Goal: Information Seeking & Learning: Learn about a topic

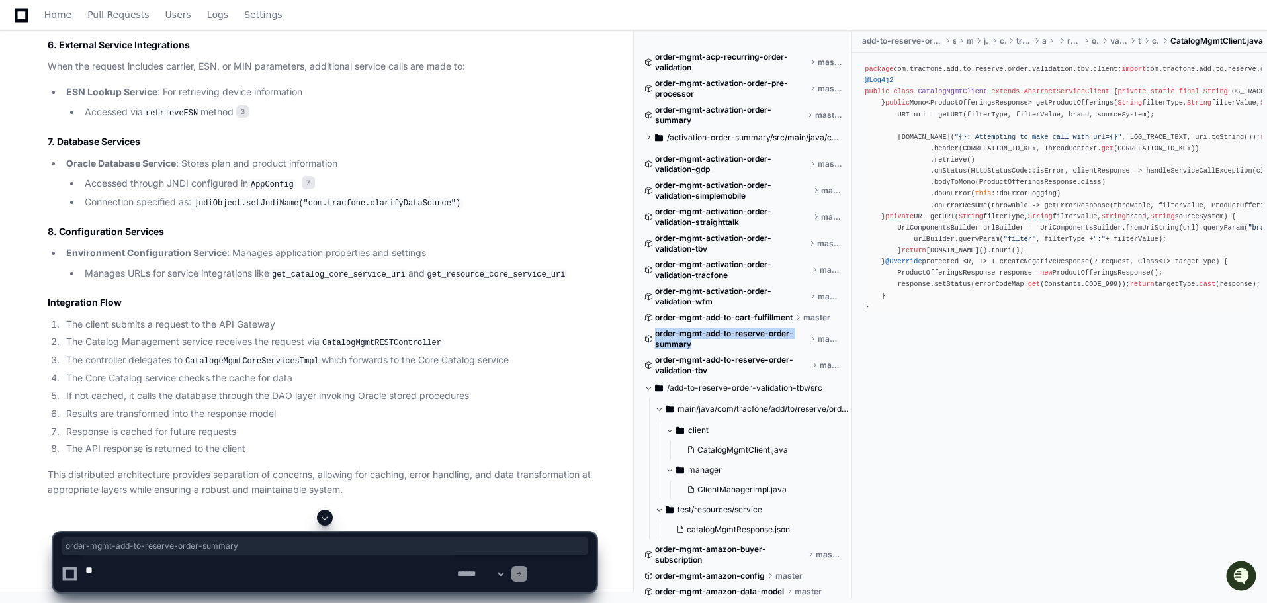
scroll to position [32604, 0]
click at [180, 570] on textarea at bounding box center [269, 573] width 372 height 36
paste textarea "**********"
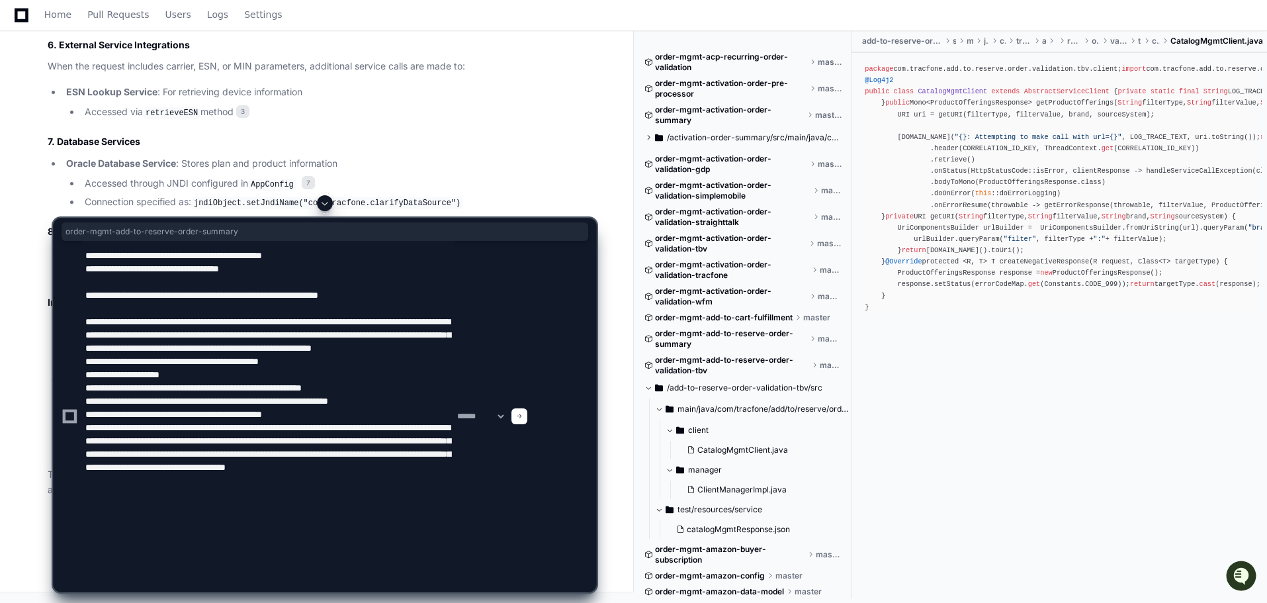
scroll to position [71, 0]
type textarea "**********"
click at [522, 413] on span at bounding box center [519, 416] width 7 height 7
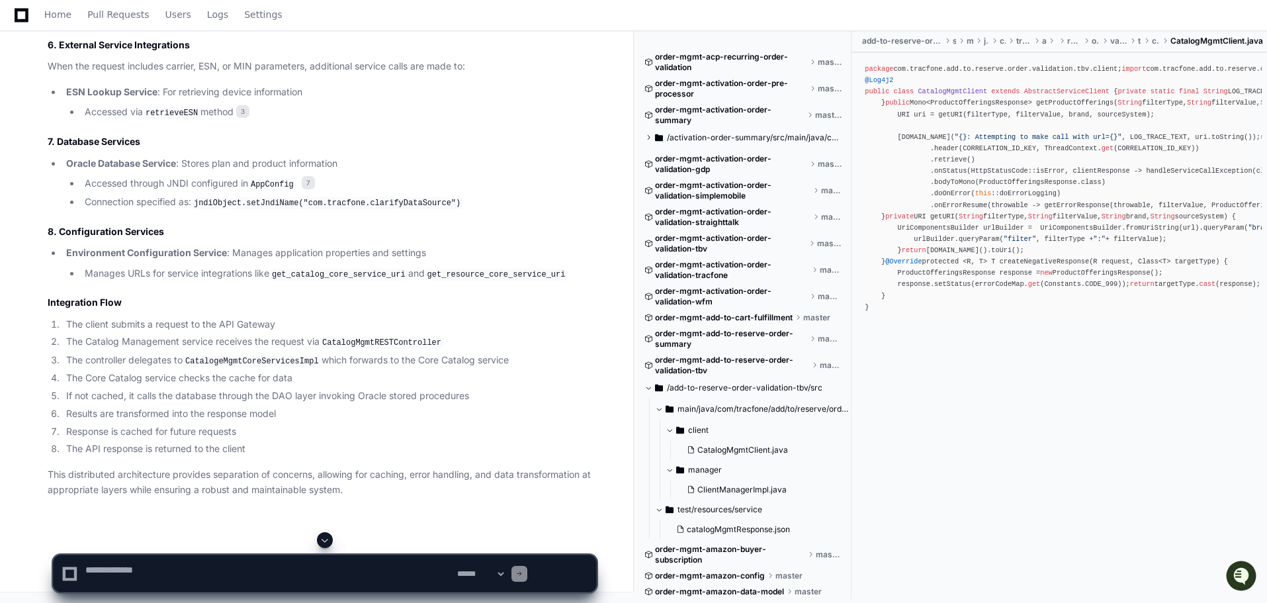
scroll to position [0, 0]
click at [326, 536] on span at bounding box center [324, 539] width 11 height 11
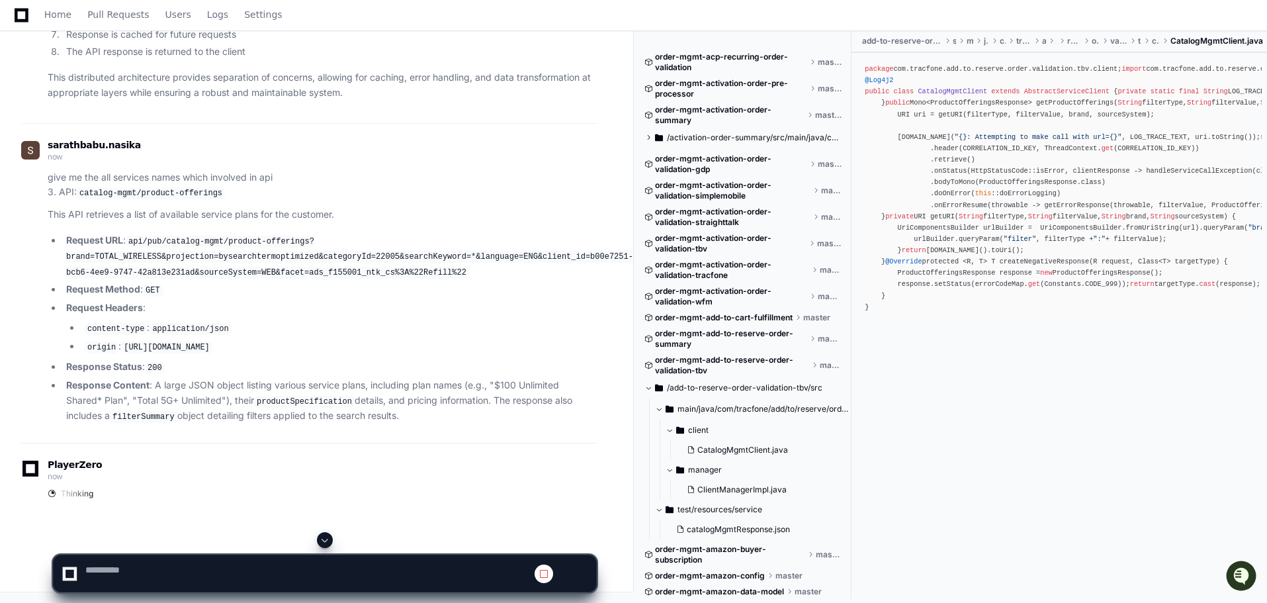
scroll to position [33833, 0]
click at [329, 534] on span at bounding box center [324, 539] width 11 height 11
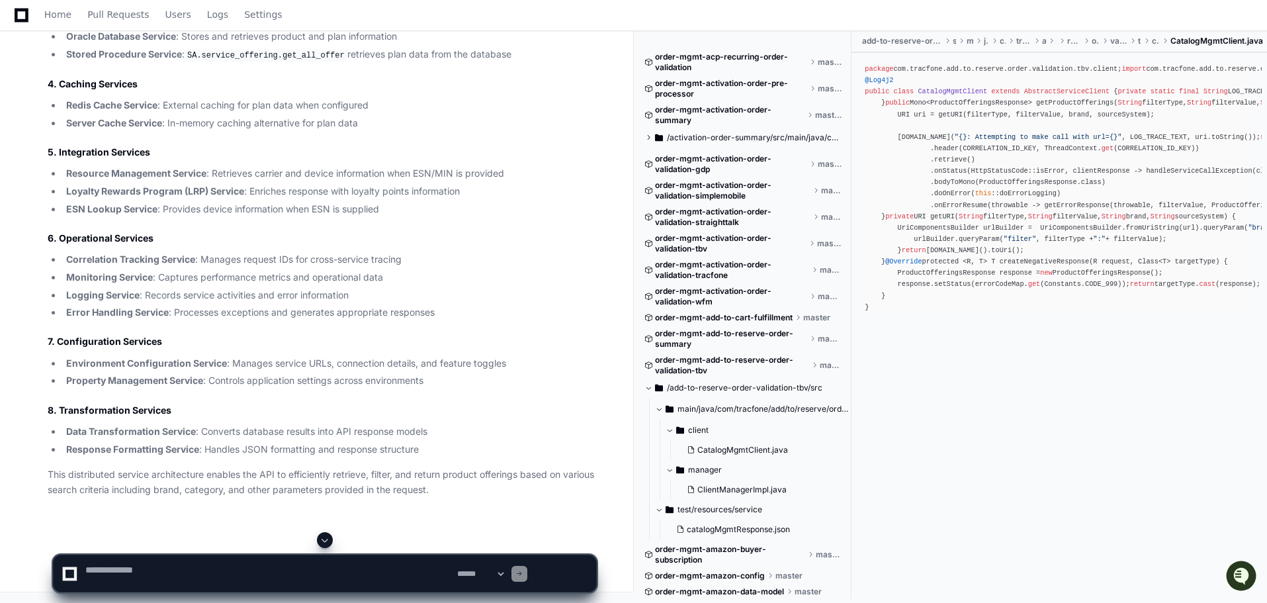
scroll to position [34971, 0]
click at [169, 567] on textarea at bounding box center [269, 573] width 372 height 36
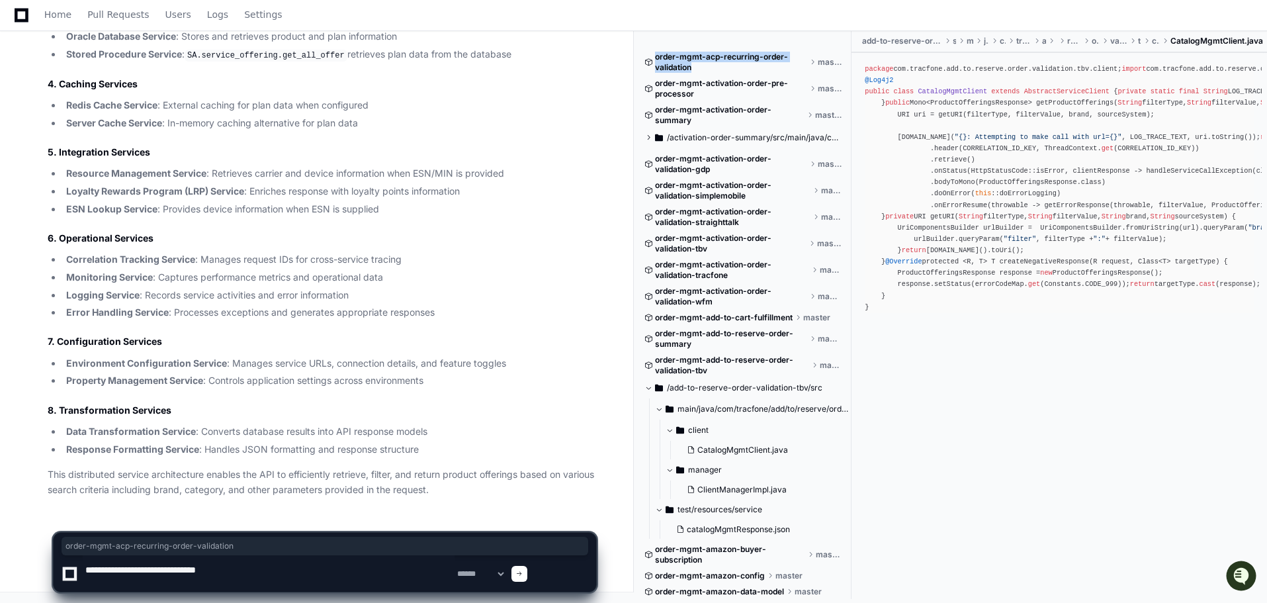
drag, startPoint x: 746, startPoint y: 74, endPoint x: 660, endPoint y: 63, distance: 86.7
click at [660, 63] on div "order-mgmt-acp-recurring-order-validation master" at bounding box center [743, 62] width 198 height 21
copy span "order-mgmt-acp-recurring-order-validation"
click at [315, 565] on textarea at bounding box center [269, 573] width 372 height 36
paste textarea "**********"
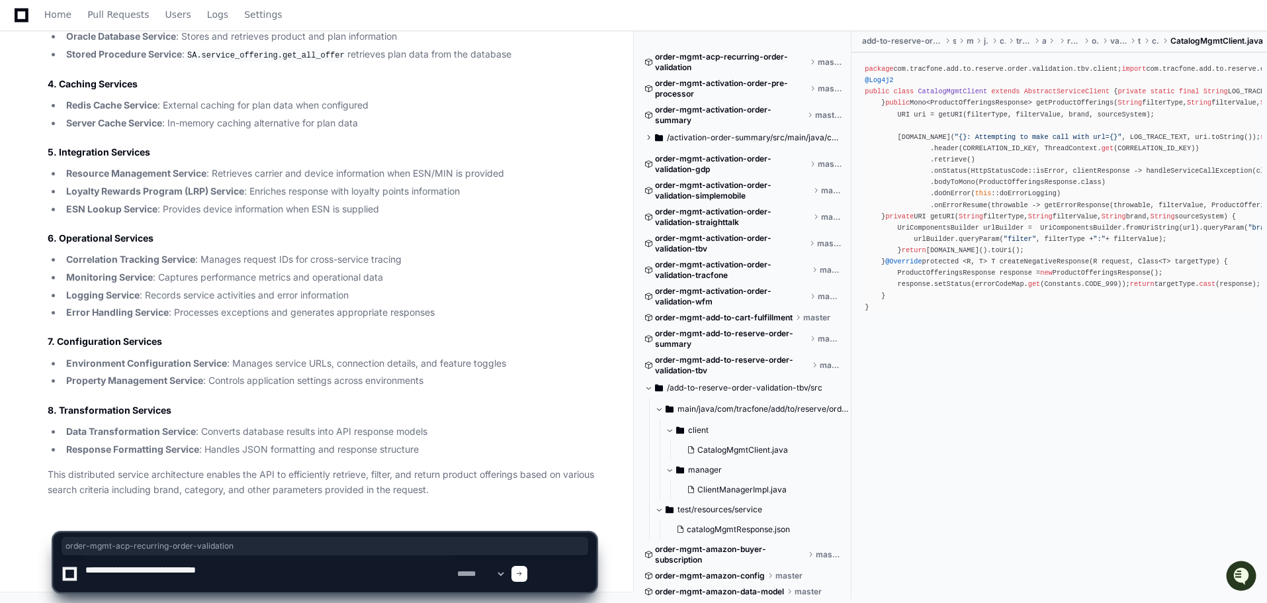
type textarea "**********"
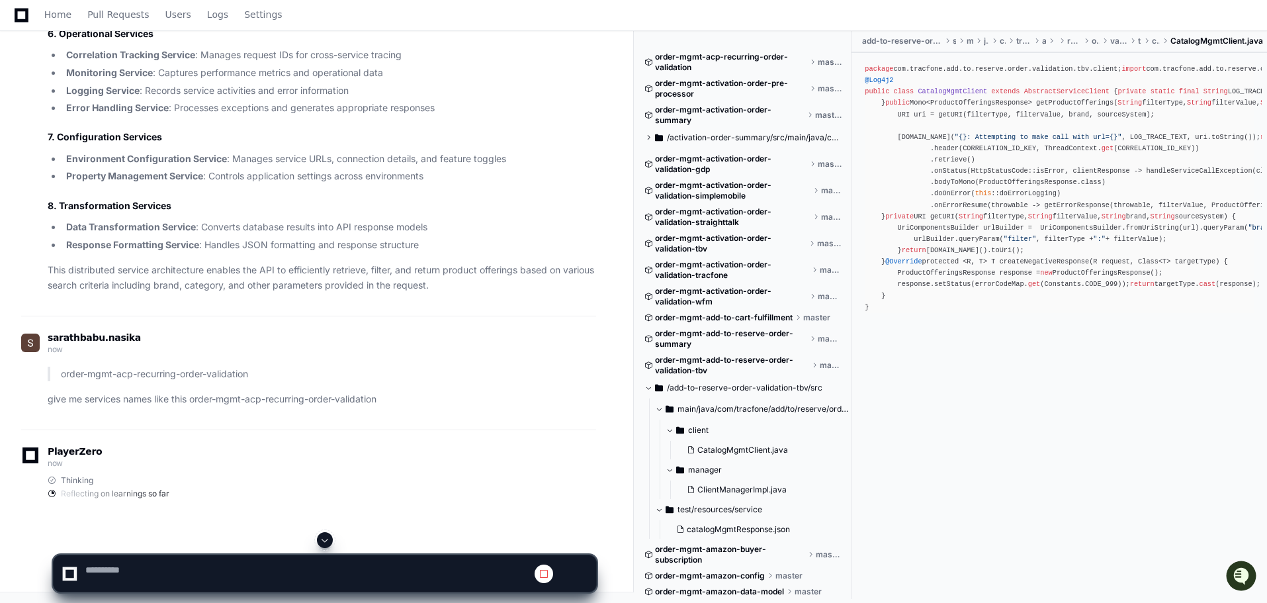
scroll to position [33901, 0]
click at [327, 534] on span at bounding box center [324, 539] width 11 height 11
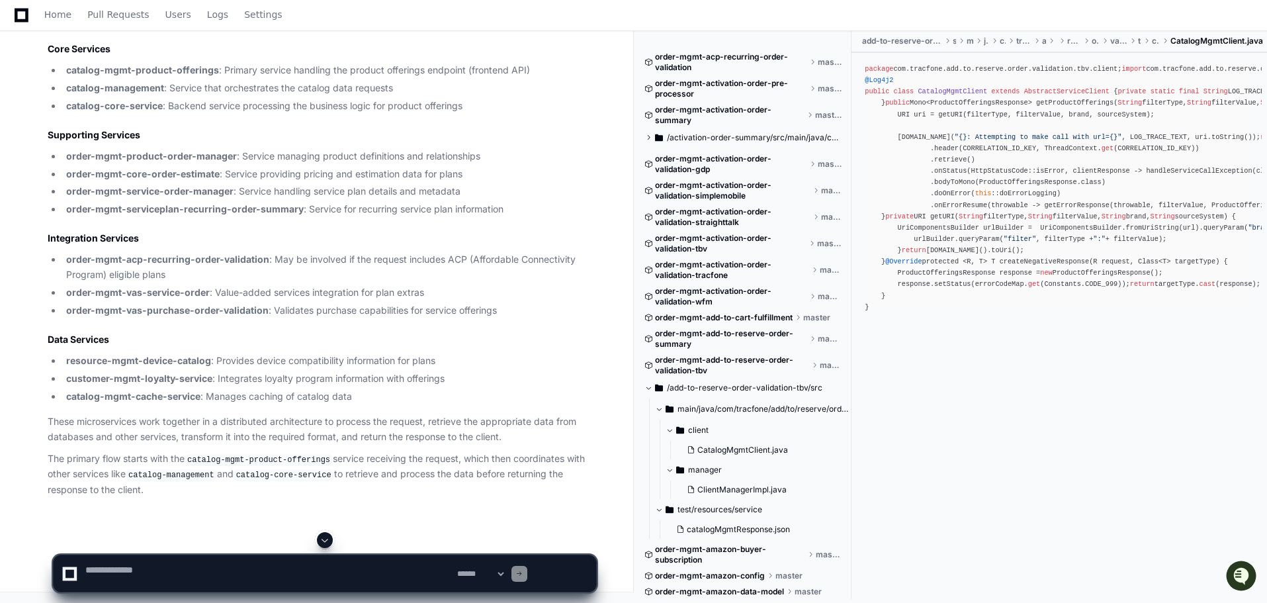
scroll to position [35688, 0]
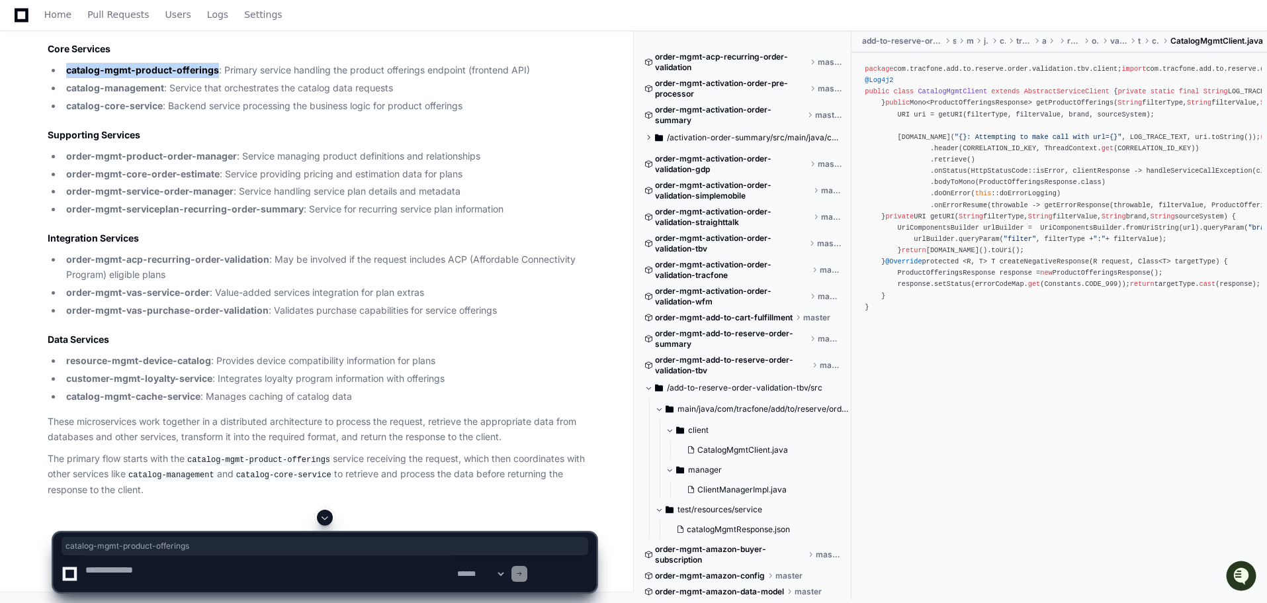
drag, startPoint x: 80, startPoint y: 176, endPoint x: 270, endPoint y: 179, distance: 189.8
click at [270, 78] on li "catalog-mgmt-product-offerings : Primary service handling the product offerings…" at bounding box center [329, 70] width 534 height 15
copy strong "catalog-mgmt-product-offerings"
drag, startPoint x: 83, startPoint y: 219, endPoint x: 203, endPoint y: 221, distance: 119.7
click at [164, 93] on strong "catalog-management" at bounding box center [115, 87] width 98 height 11
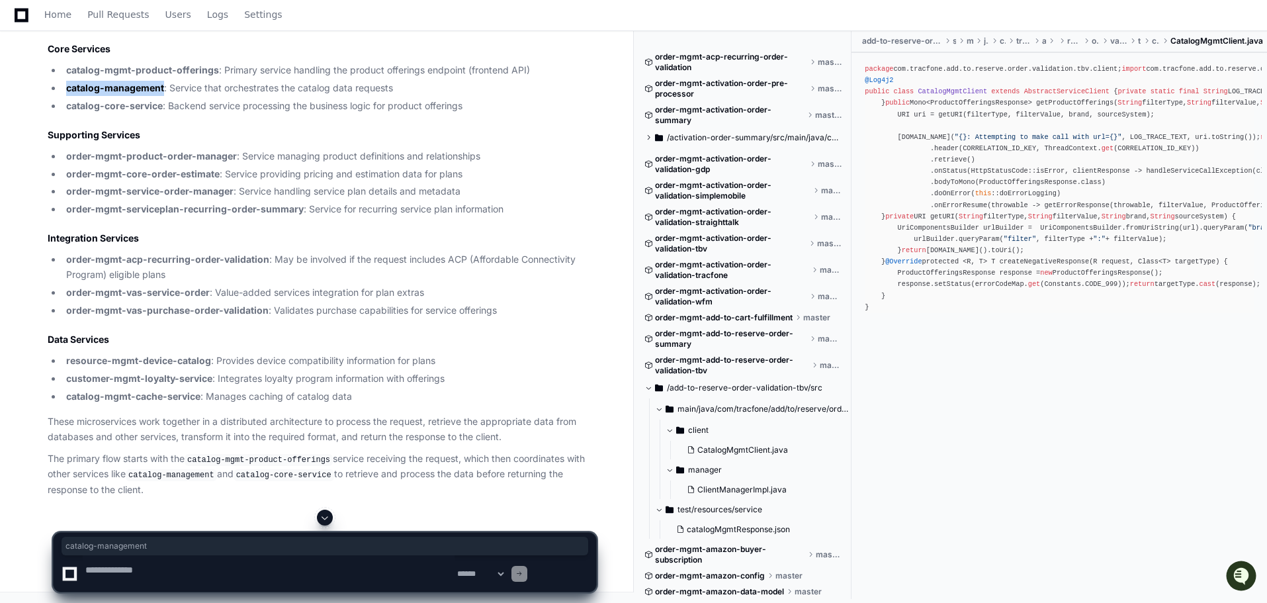
copy strong "catalog-management"
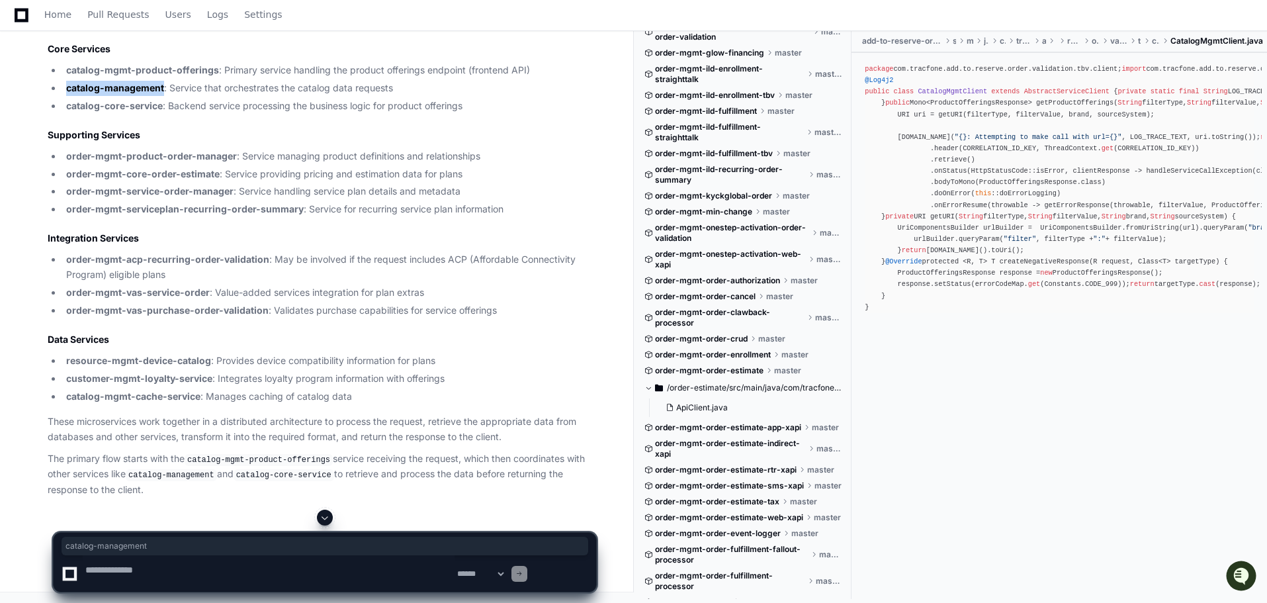
scroll to position [35622, 0]
drag, startPoint x: 81, startPoint y: 370, endPoint x: 291, endPoint y: 370, distance: 209.7
click at [291, 164] on li "order-mgmt-product-order-manager : Service managing product definitions and rel…" at bounding box center [329, 156] width 534 height 15
copy strong "order-mgmt-product-order-manager"
drag, startPoint x: 83, startPoint y: 408, endPoint x: 271, endPoint y: 411, distance: 187.8
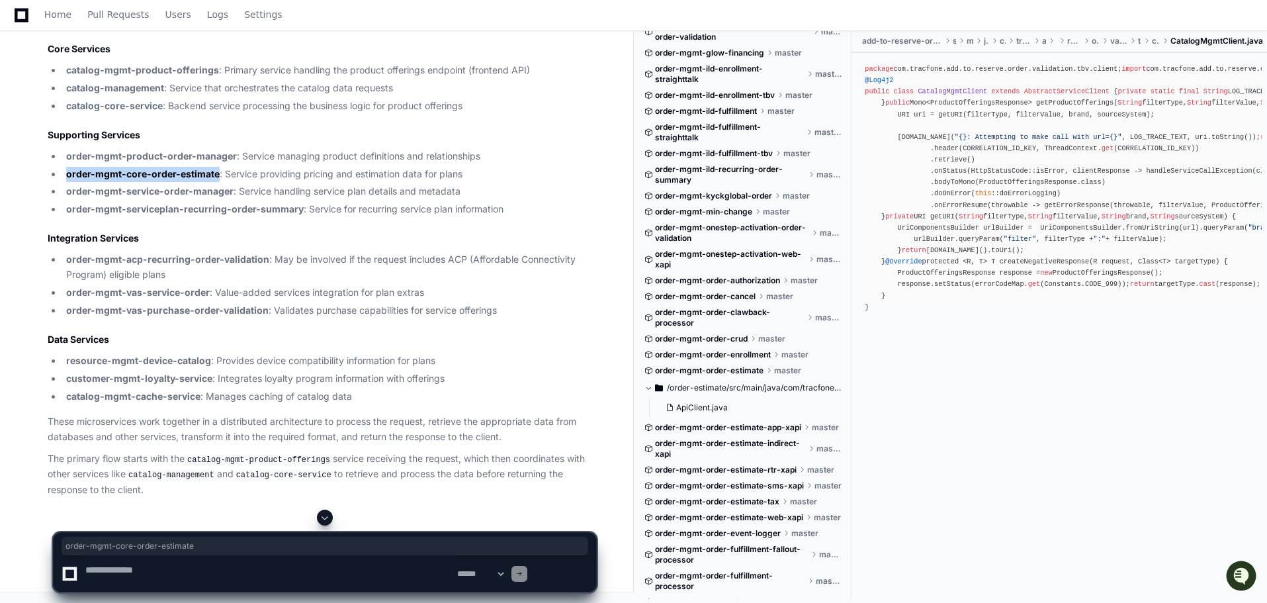
click at [271, 182] on li "order-mgmt-core-order-estimate : Service providing pricing and estimation data …" at bounding box center [329, 174] width 534 height 15
copy strong "order-mgmt-core-order-estimate"
drag, startPoint x: 83, startPoint y: 367, endPoint x: 289, endPoint y: 365, distance: 205.7
click at [289, 199] on li "order-mgmt-service-order-manager : Service handling service plan details and me…" at bounding box center [329, 191] width 534 height 15
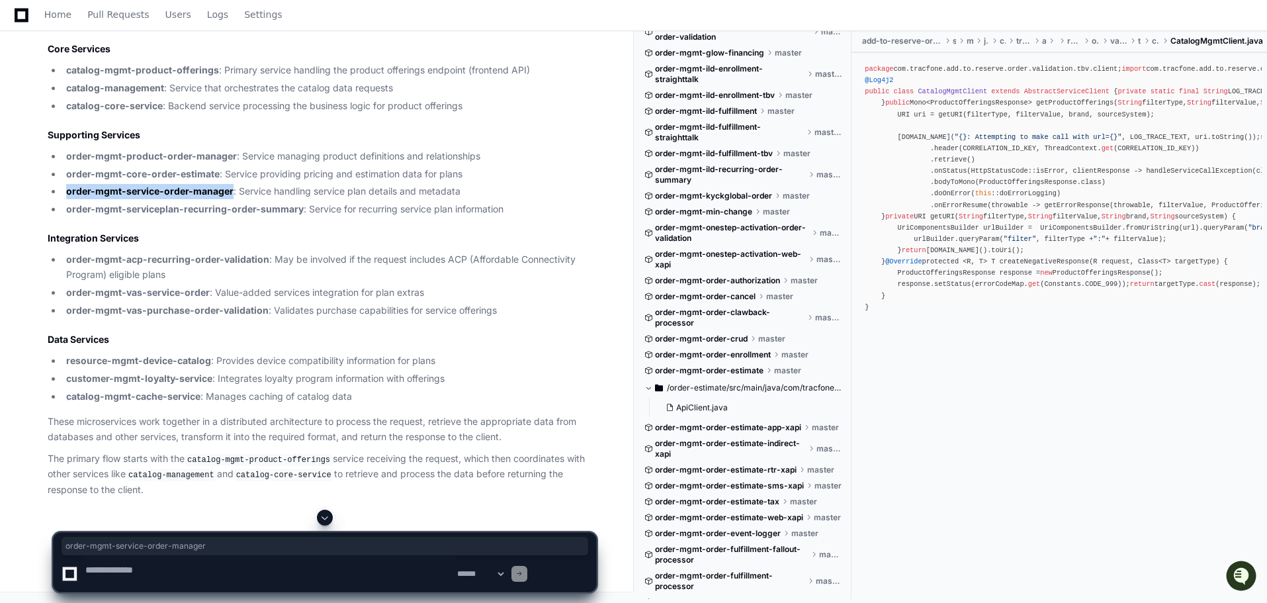
copy strong "order-mgmt-service-order-manager"
drag, startPoint x: 85, startPoint y: 389, endPoint x: 375, endPoint y: 388, distance: 290.3
click at [375, 217] on li "order-mgmt-serviceplan-recurring-order-summary : Service for recurring service …" at bounding box center [329, 209] width 534 height 15
copy strong "order-mgmt-serviceplan-recurring-order-summary"
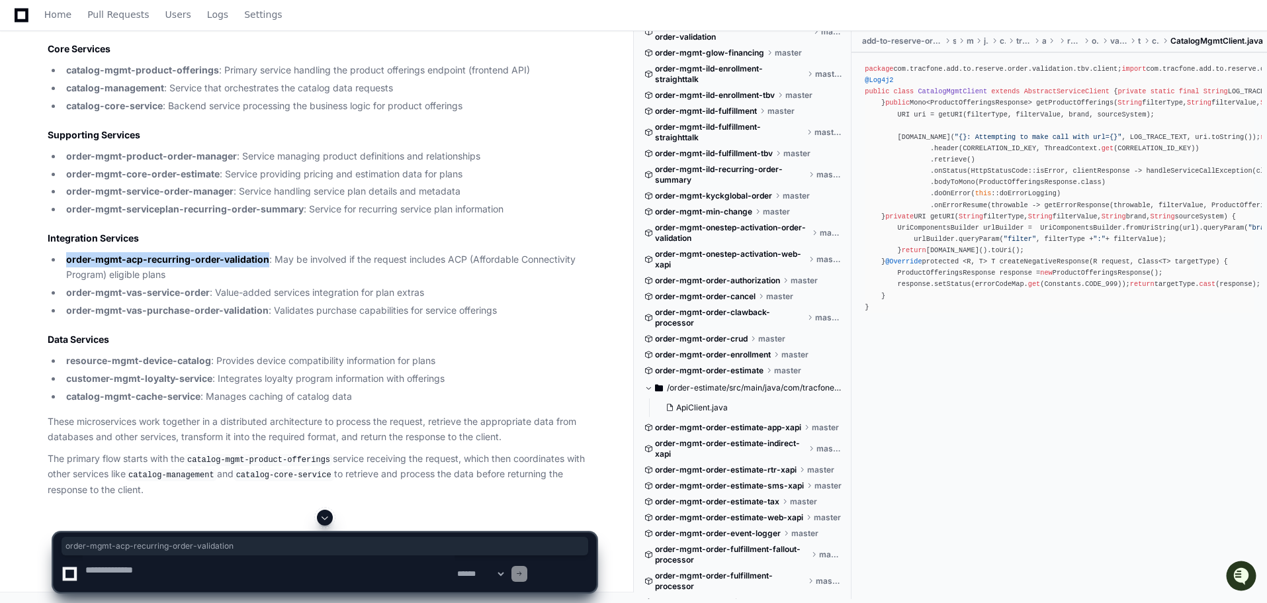
drag, startPoint x: 84, startPoint y: 204, endPoint x: 329, endPoint y: 207, distance: 245.4
click at [269, 253] on strong "order-mgmt-acp-recurring-order-validation" at bounding box center [167, 258] width 203 height 11
copy strong "order-mgmt-acp-recurring-order-validation"
drag, startPoint x: 85, startPoint y: 242, endPoint x: 259, endPoint y: 246, distance: 174.0
click at [210, 286] on strong "order-mgmt-vas-service-order" at bounding box center [138, 291] width 144 height 11
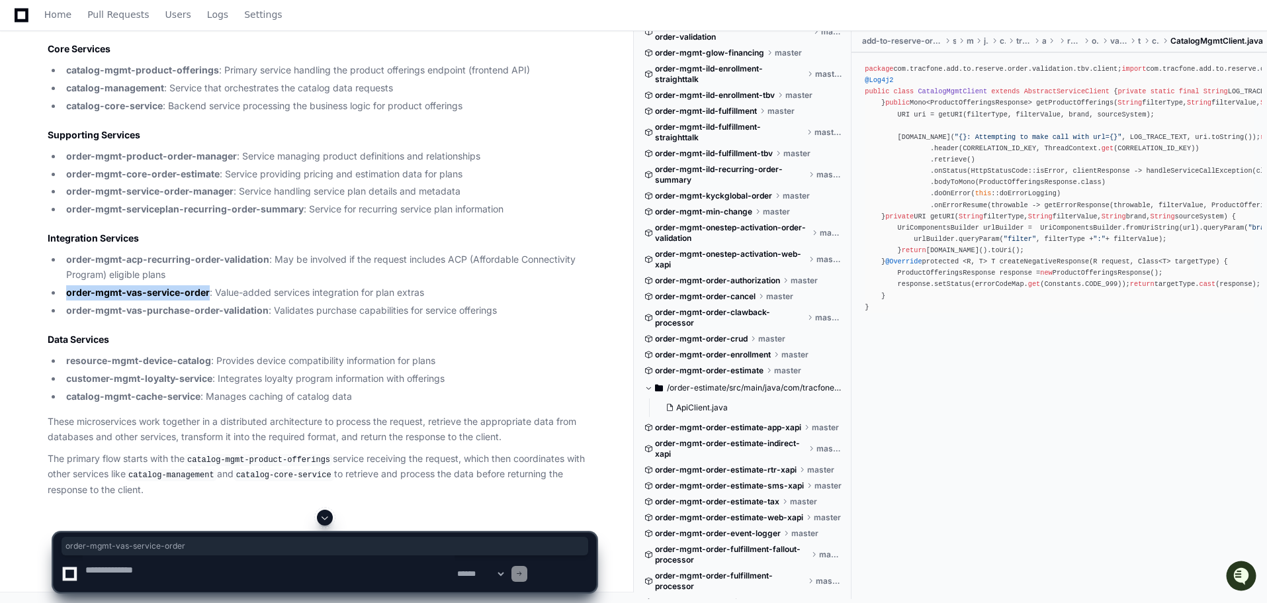
copy strong "order-mgmt-vas-service-order"
drag, startPoint x: 83, startPoint y: 267, endPoint x: 329, endPoint y: 267, distance: 246.0
click at [269, 304] on strong "order-mgmt-vas-purchase-order-validation" at bounding box center [167, 309] width 202 height 11
copy strong "order-mgmt-vas-purchase-order-validation"
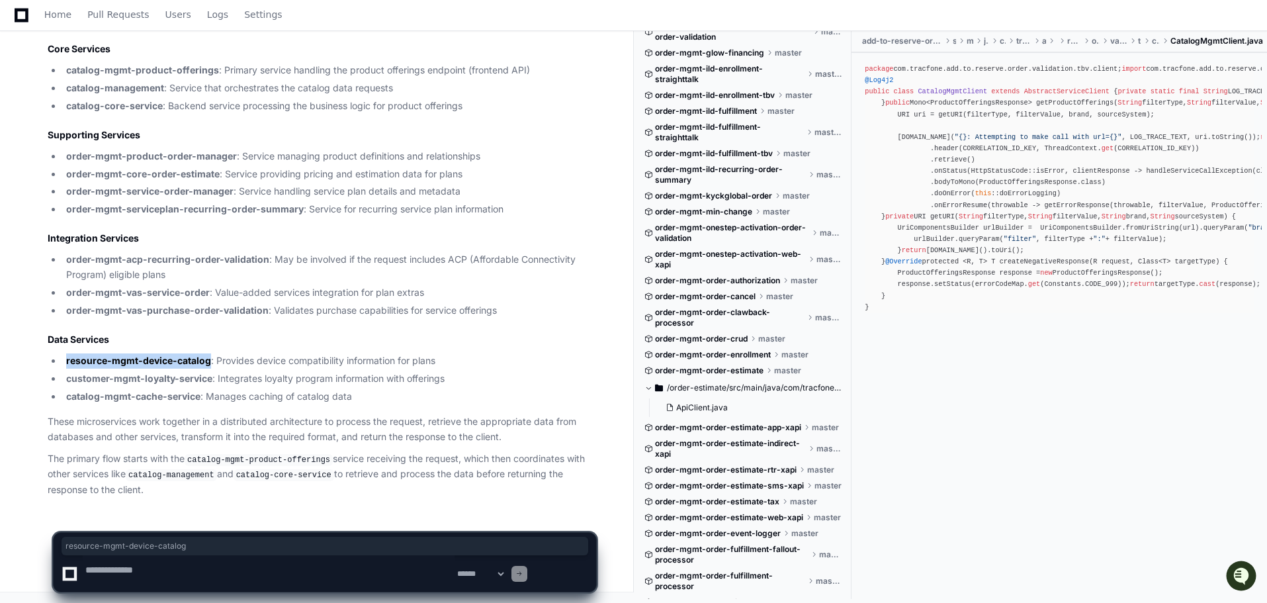
drag, startPoint x: 83, startPoint y: 285, endPoint x: 261, endPoint y: 286, distance: 177.3
click at [211, 354] on strong "resource-mgmt-device-catalog" at bounding box center [138, 359] width 145 height 11
drag, startPoint x: 81, startPoint y: 306, endPoint x: 263, endPoint y: 307, distance: 181.9
click at [263, 371] on li "customer-mgmt-loyalty-service : Integrates loyalty program information with off…" at bounding box center [329, 378] width 534 height 15
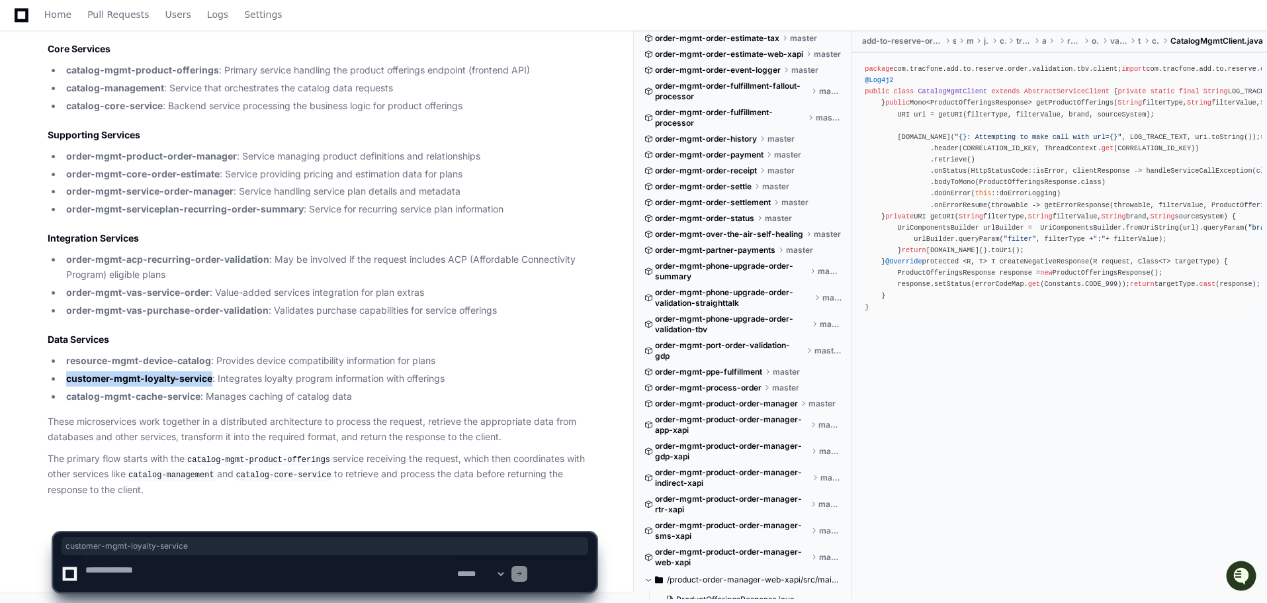
scroll to position [1653, 0]
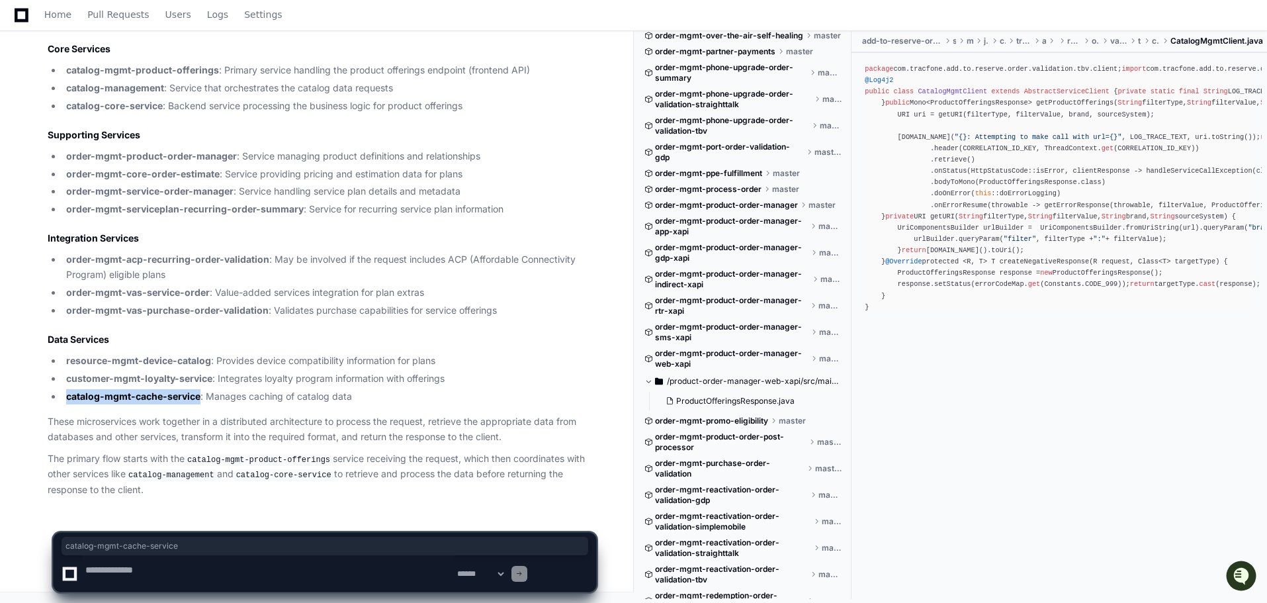
drag, startPoint x: 83, startPoint y: 328, endPoint x: 250, endPoint y: 328, distance: 167.3
click at [250, 389] on li "catalog-mgmt-cache-service : Manages caching of catalog data" at bounding box center [329, 396] width 534 height 15
click at [204, 571] on textarea at bounding box center [269, 573] width 372 height 36
paste textarea "**********"
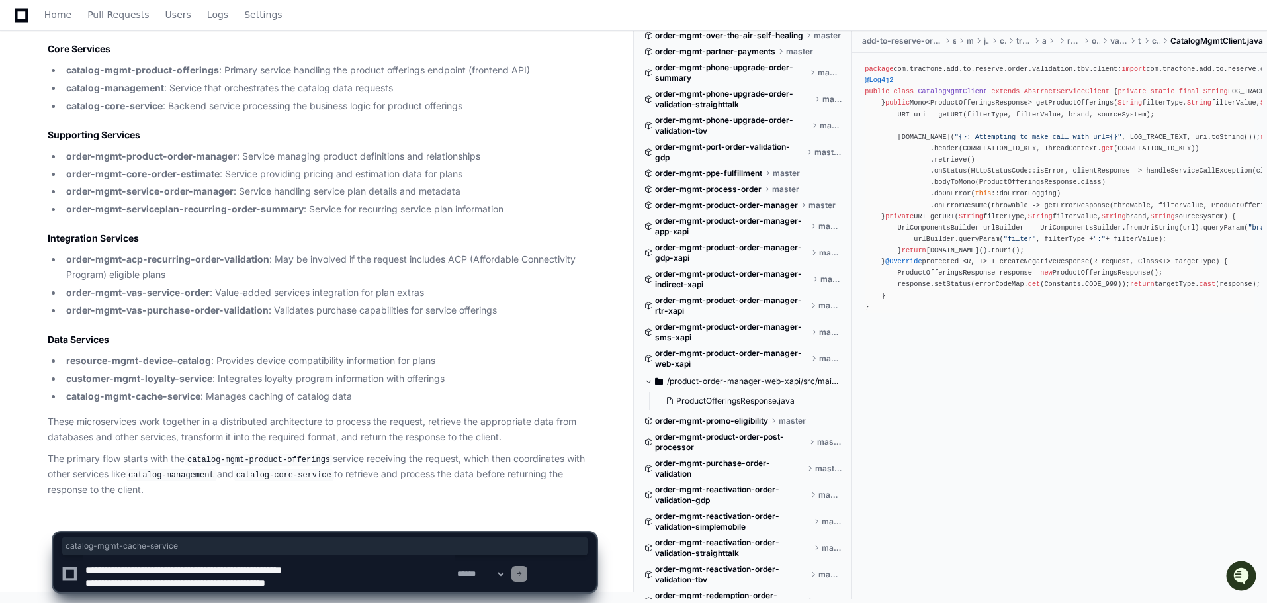
scroll to position [71, 0]
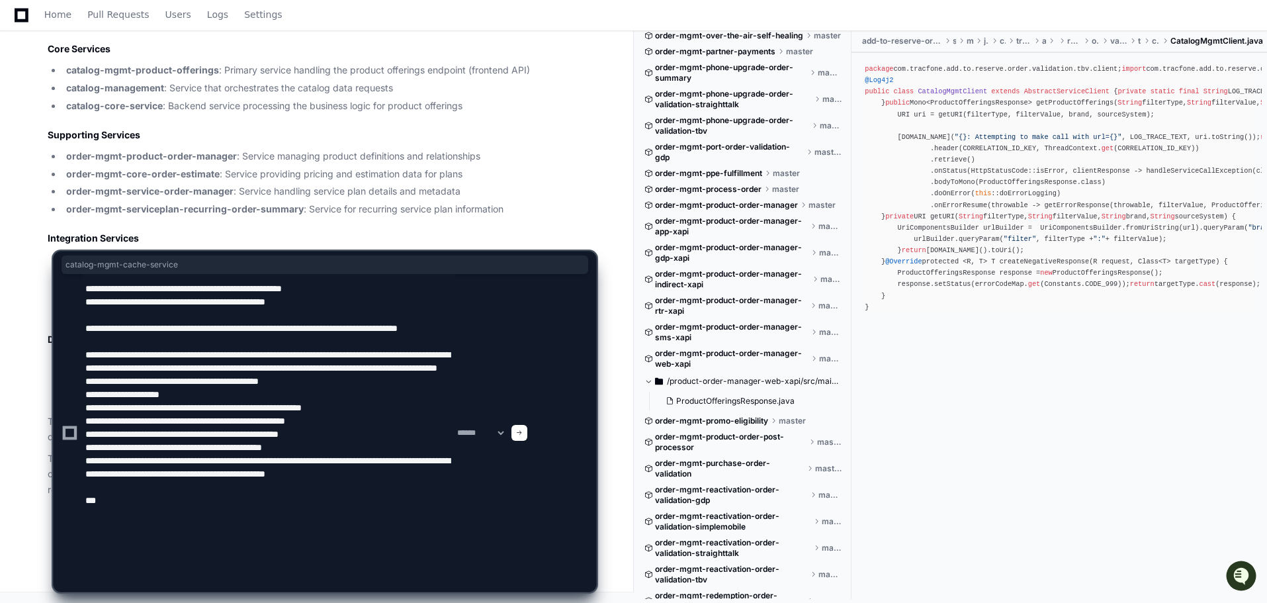
type textarea "**********"
click at [522, 431] on span at bounding box center [519, 432] width 7 height 7
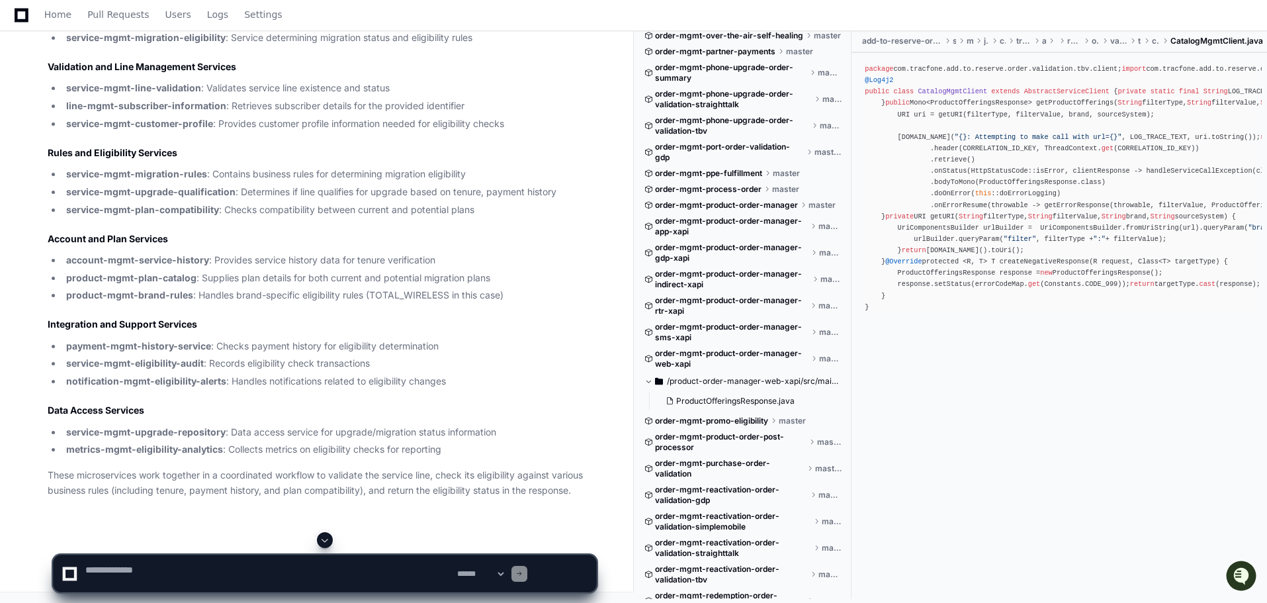
scroll to position [36955, 0]
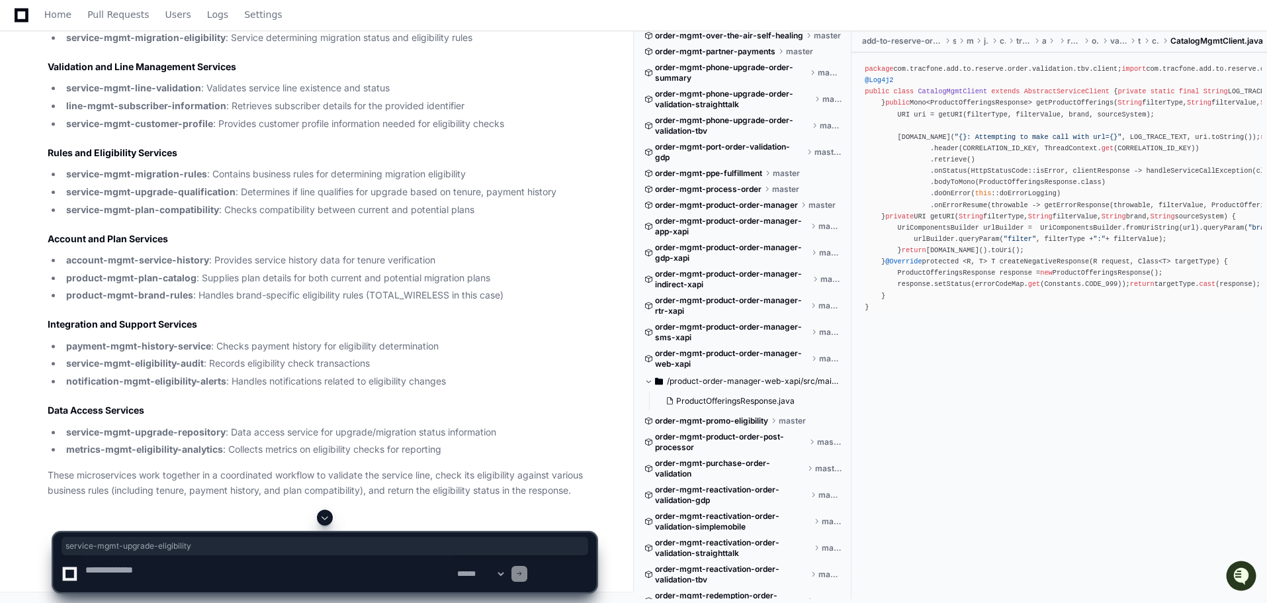
drag, startPoint x: 79, startPoint y: 253, endPoint x: 272, endPoint y: 255, distance: 193.1
click at [272, 28] on li "service-mgmt-upgrade-eligibility : Main service handling the upgrade eligibilit…" at bounding box center [329, 20] width 534 height 15
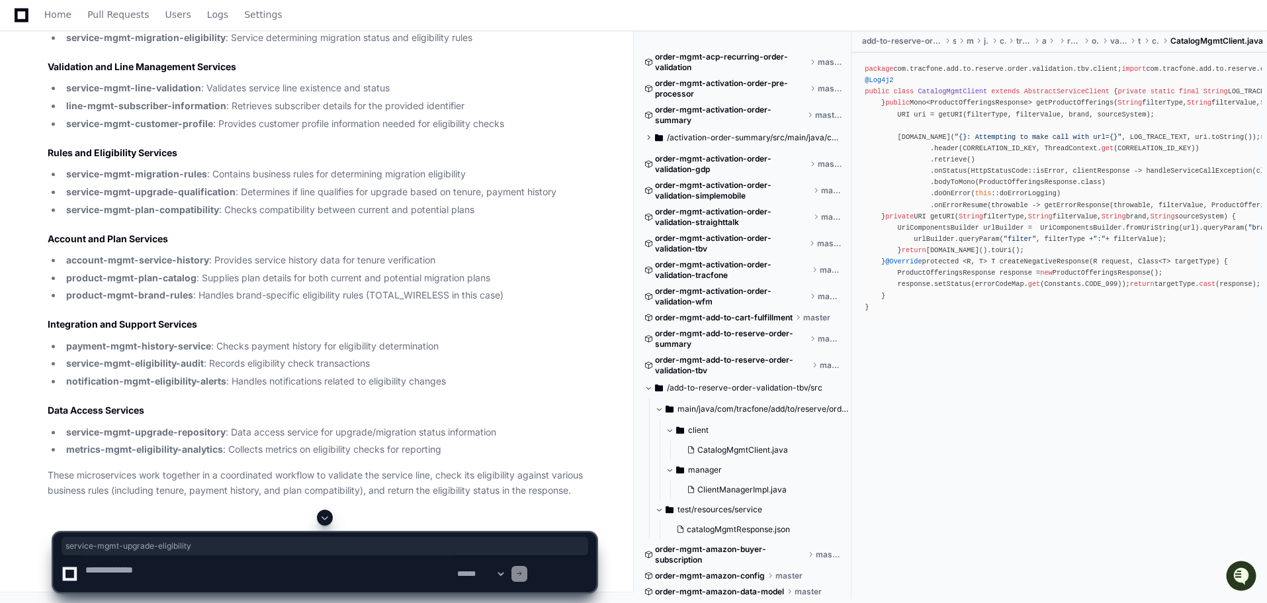
scroll to position [35500, 0]
drag, startPoint x: 81, startPoint y: 365, endPoint x: 269, endPoint y: 362, distance: 188.5
drag, startPoint x: 81, startPoint y: 403, endPoint x: 205, endPoint y: 405, distance: 123.7
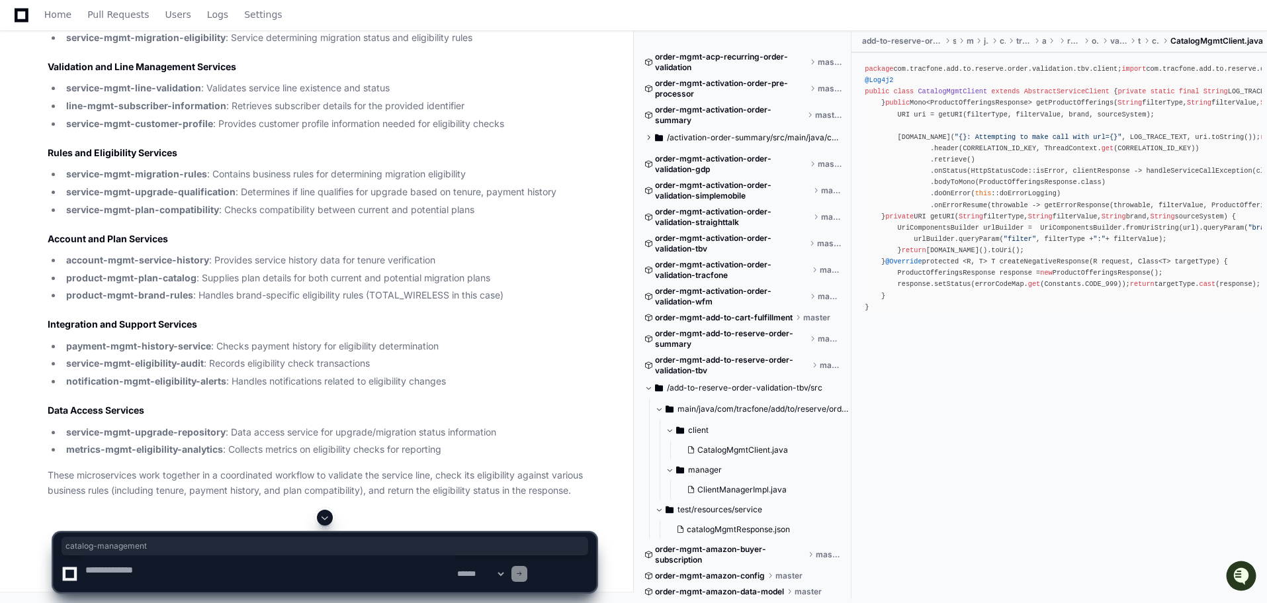
scroll to position [35566, 0]
drag, startPoint x: 78, startPoint y: 362, endPoint x: 202, endPoint y: 361, distance: 124.3
drag, startPoint x: 84, startPoint y: 292, endPoint x: 292, endPoint y: 292, distance: 207.7
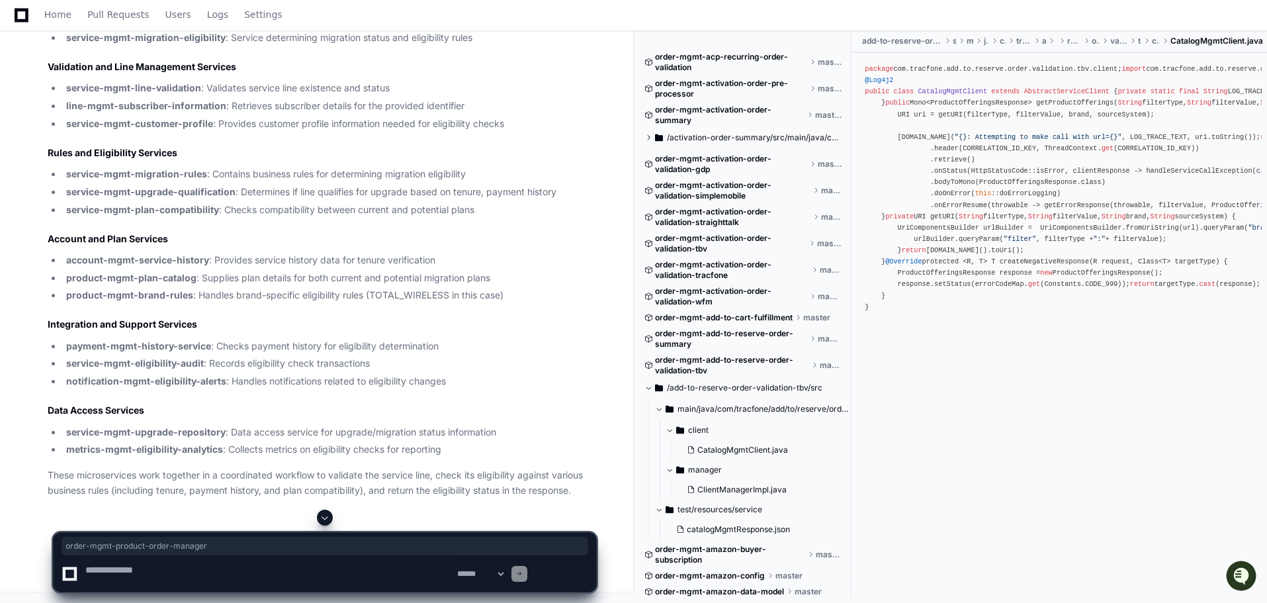
drag, startPoint x: 83, startPoint y: 229, endPoint x: 201, endPoint y: 230, distance: 117.7
drag, startPoint x: 83, startPoint y: 294, endPoint x: 290, endPoint y: 290, distance: 207.0
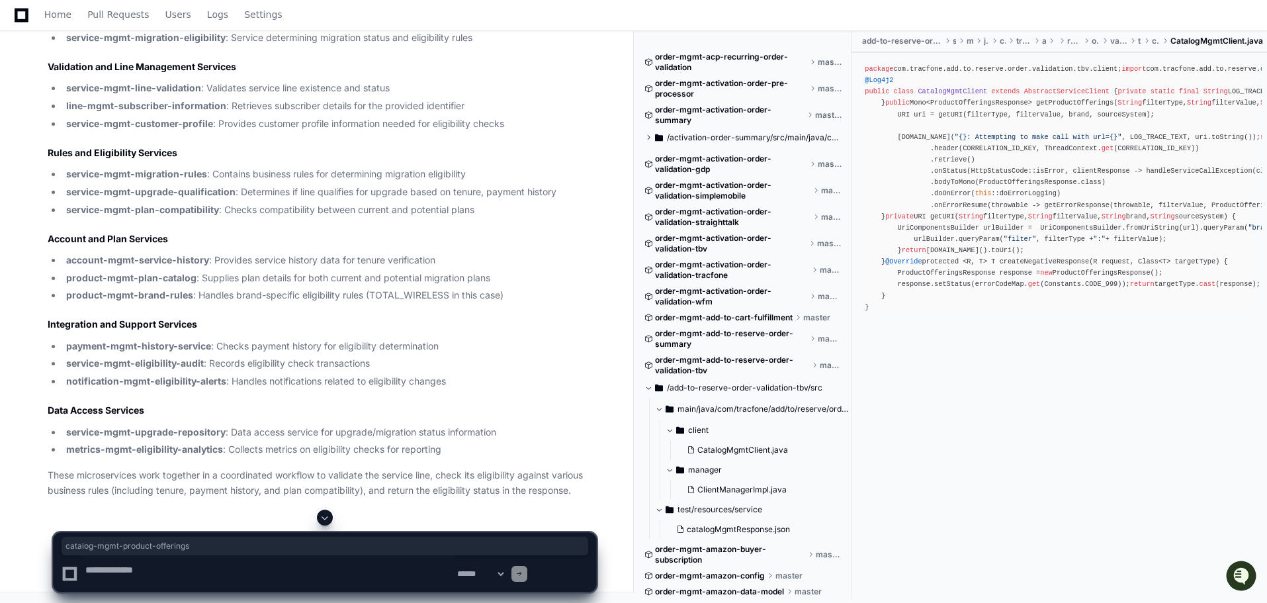
drag, startPoint x: 80, startPoint y: 167, endPoint x: 269, endPoint y: 165, distance: 188.5
drag, startPoint x: 83, startPoint y: 206, endPoint x: 205, endPoint y: 209, distance: 121.7
drag, startPoint x: 82, startPoint y: 228, endPoint x: 203, endPoint y: 230, distance: 121.1
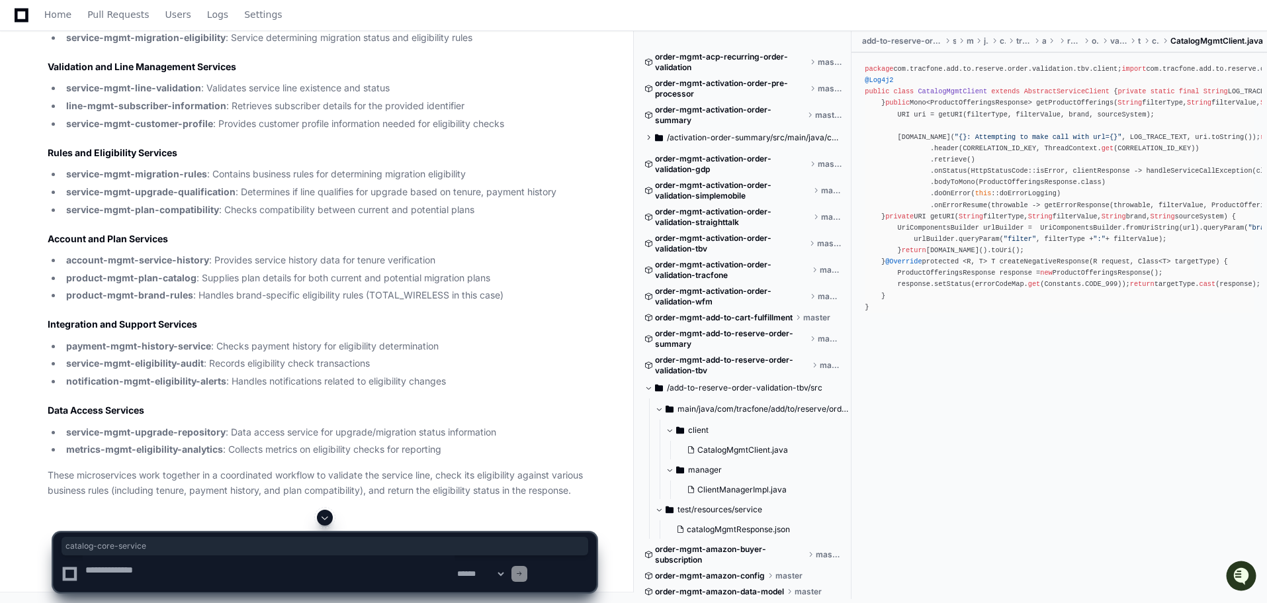
drag, startPoint x: 79, startPoint y: 331, endPoint x: 269, endPoint y: 333, distance: 190.5
drag, startPoint x: 81, startPoint y: 355, endPoint x: 290, endPoint y: 356, distance: 208.3
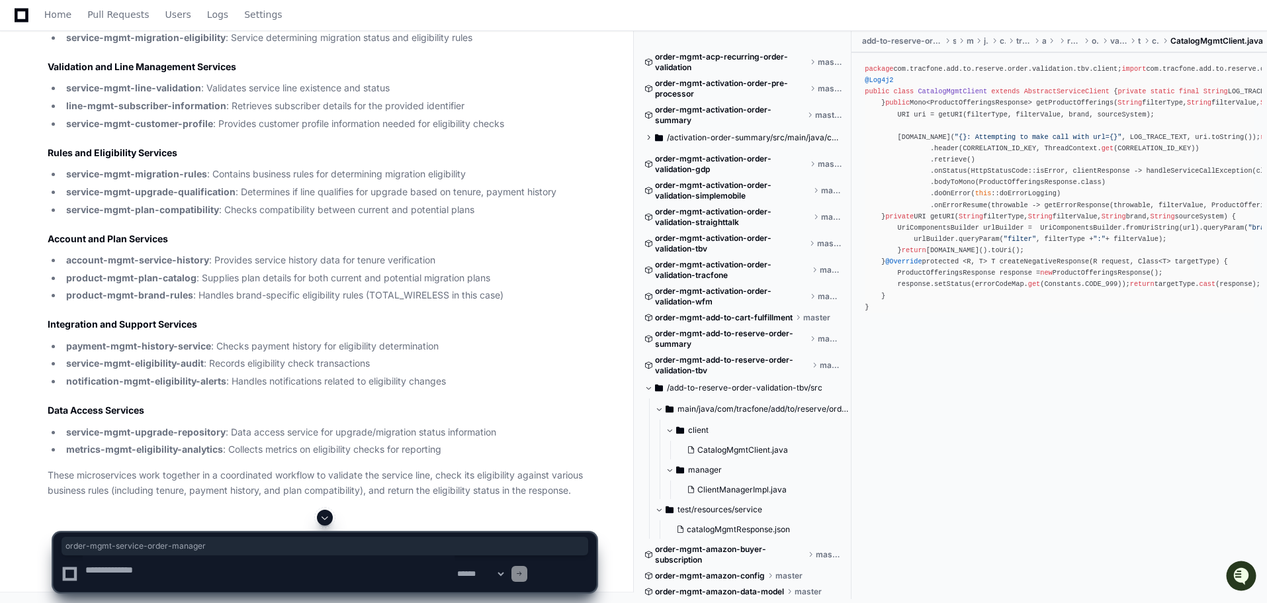
scroll to position [35831, 0]
drag, startPoint x: 78, startPoint y: 247, endPoint x: 374, endPoint y: 245, distance: 295.6
drag, startPoint x: 82, startPoint y: 329, endPoint x: 329, endPoint y: 329, distance: 247.4
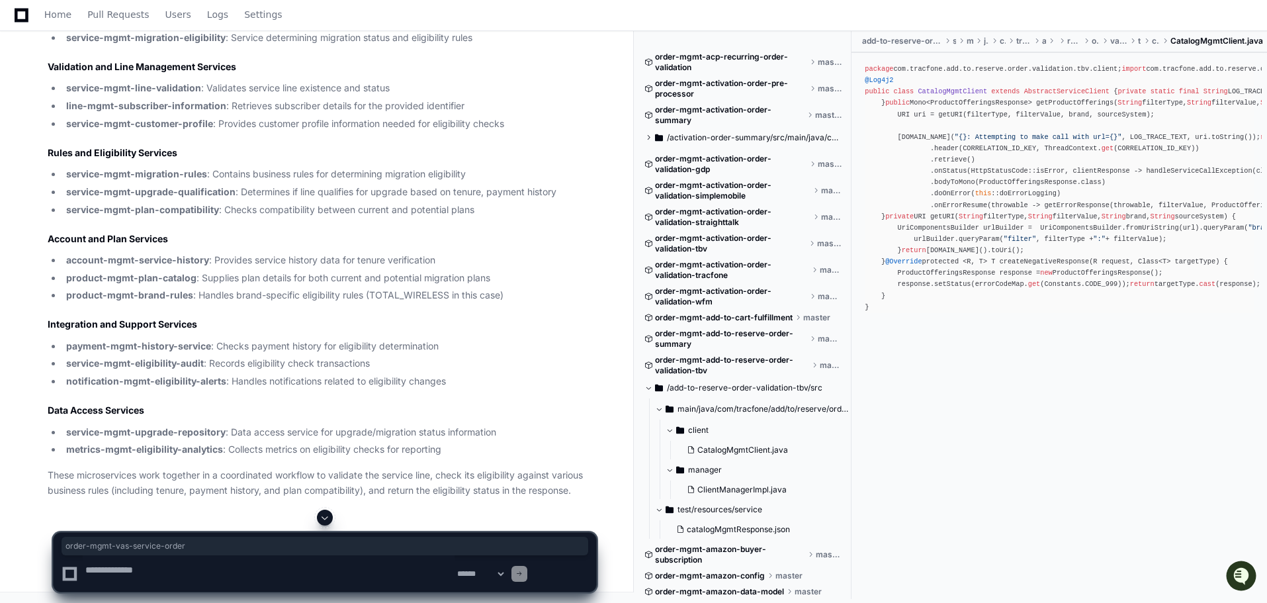
drag, startPoint x: 83, startPoint y: 368, endPoint x: 259, endPoint y: 369, distance: 176.6
drag, startPoint x: 83, startPoint y: 190, endPoint x: 329, endPoint y: 192, distance: 245.4
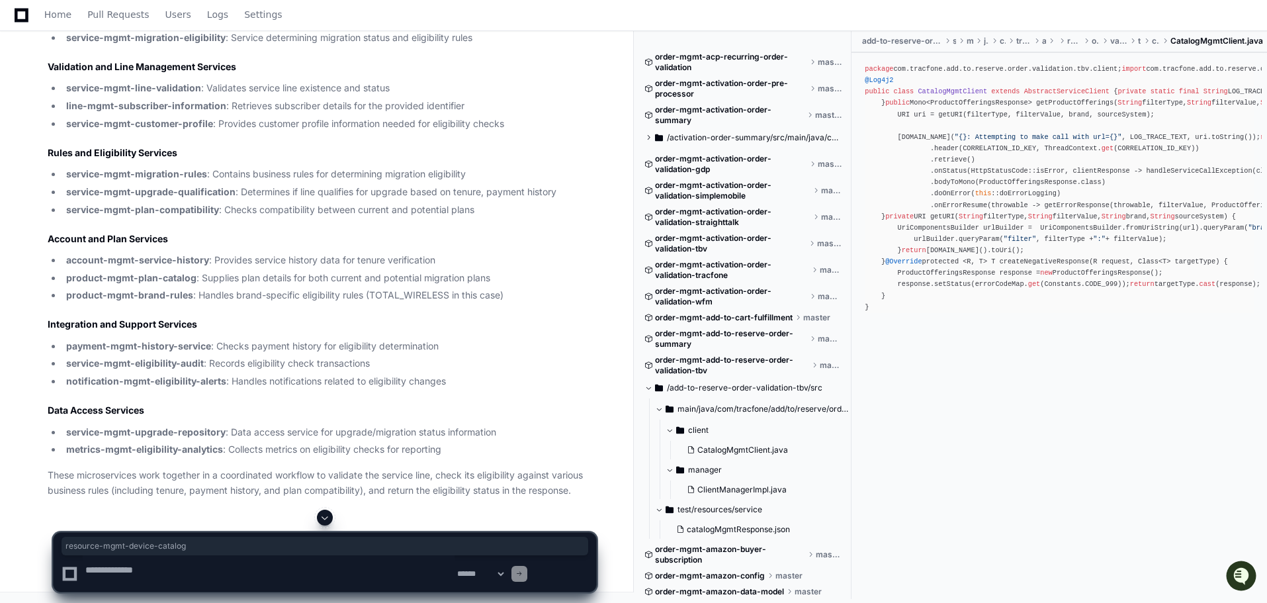
drag, startPoint x: 82, startPoint y: 274, endPoint x: 259, endPoint y: 274, distance: 177.2
drag, startPoint x: 78, startPoint y: 254, endPoint x: 272, endPoint y: 255, distance: 193.8
click at [272, 28] on li "service-mgmt-upgrade-eligibility : Main service handling the upgrade eligibilit…" at bounding box center [329, 20] width 534 height 15
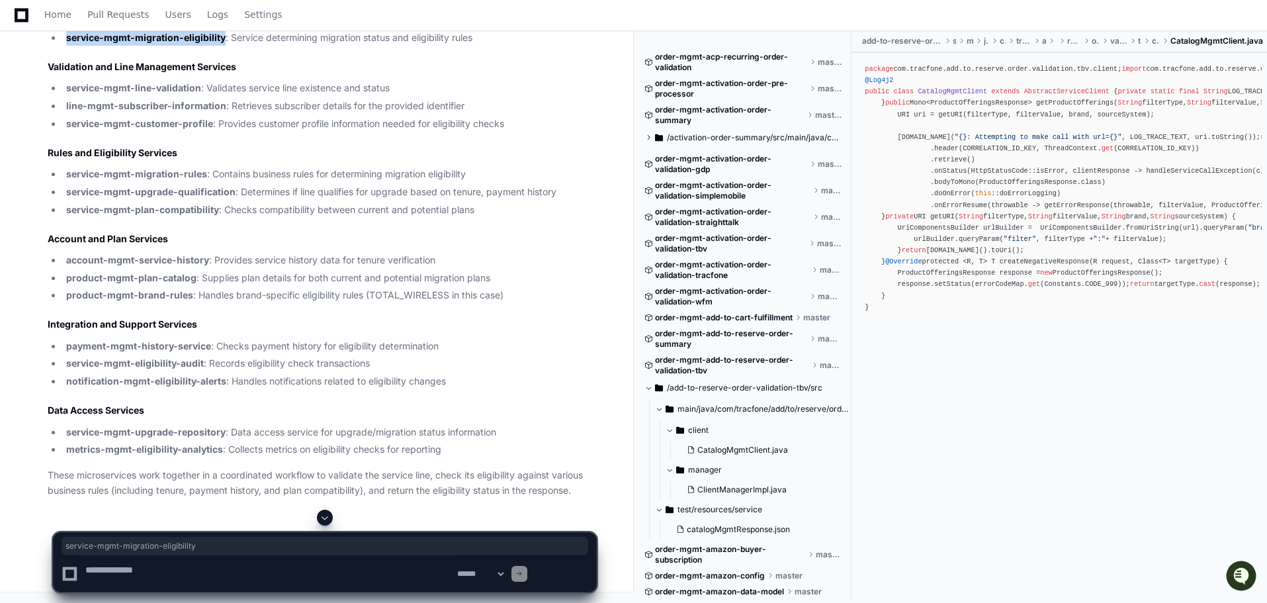
drag, startPoint x: 80, startPoint y: 273, endPoint x: 278, endPoint y: 276, distance: 198.4
click at [278, 46] on li "service-mgmt-migration-eligibility : Service determining migration status and e…" at bounding box center [329, 37] width 534 height 15
drag, startPoint x: 80, startPoint y: 356, endPoint x: 247, endPoint y: 354, distance: 166.7
click at [247, 96] on li "service-mgmt-line-validation : Validates service line existence and status" at bounding box center [329, 88] width 534 height 15
drag, startPoint x: 79, startPoint y: 382, endPoint x: 276, endPoint y: 378, distance: 197.8
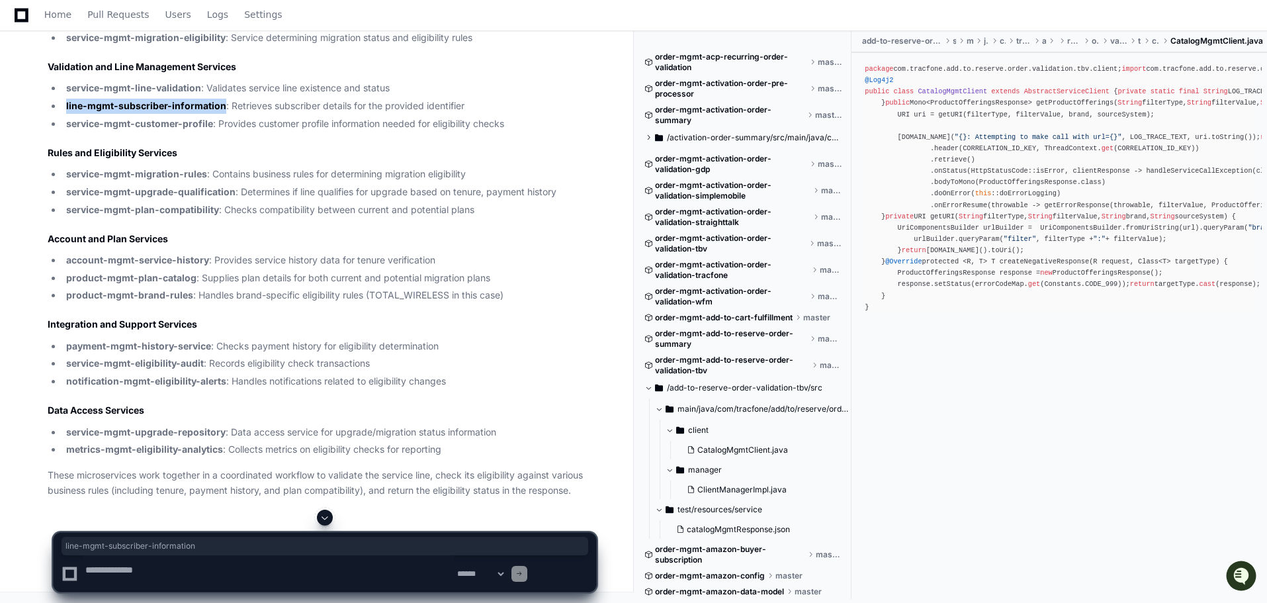
click at [276, 114] on li "line-mgmt-subscriber-information : Retrieves subscriber details for the provide…" at bounding box center [329, 106] width 534 height 15
drag, startPoint x: 81, startPoint y: 270, endPoint x: 263, endPoint y: 270, distance: 181.9
click at [263, 132] on li "service-mgmt-customer-profile : Provides customer profile information needed fo…" at bounding box center [329, 123] width 534 height 15
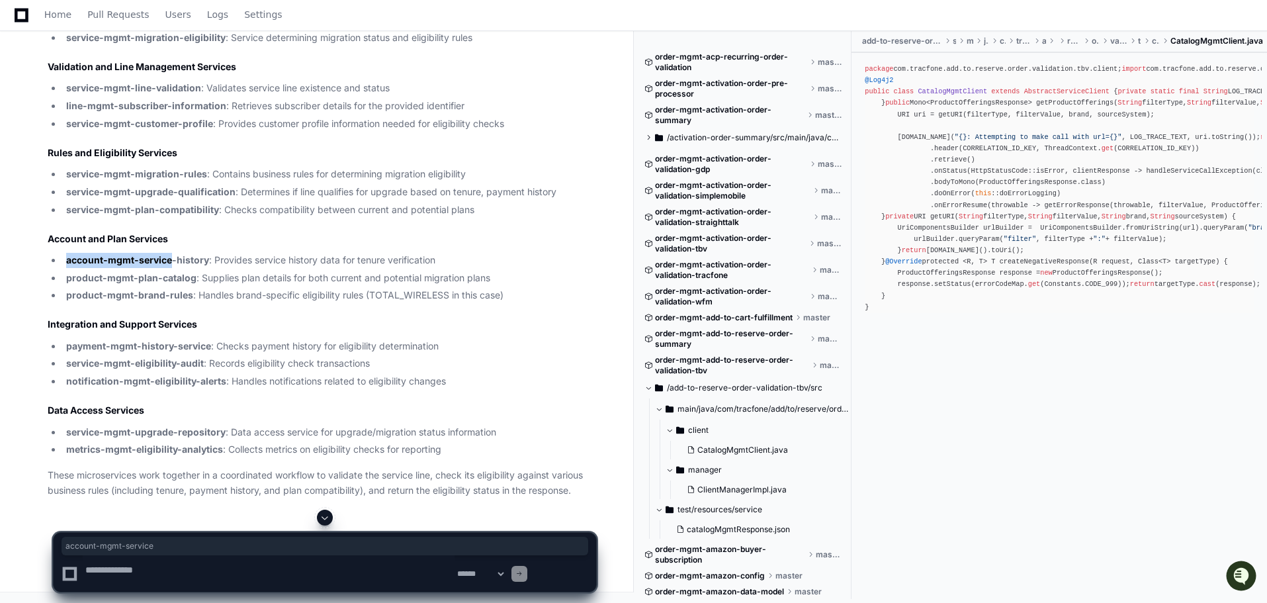
drag, startPoint x: 81, startPoint y: 351, endPoint x: 214, endPoint y: 353, distance: 133.0
click at [214, 353] on article "Microservices Involved in service-mgmt/check-upgrade-eligibilityRO API Below ar…" at bounding box center [322, 209] width 548 height 575
drag, startPoint x: 78, startPoint y: 218, endPoint x: 255, endPoint y: 220, distance: 176.6
click at [255, 182] on li "service-mgmt-migration-rules : Contains business rules for determining migratio…" at bounding box center [329, 174] width 534 height 15
drag, startPoint x: 91, startPoint y: 239, endPoint x: 289, endPoint y: 237, distance: 198.4
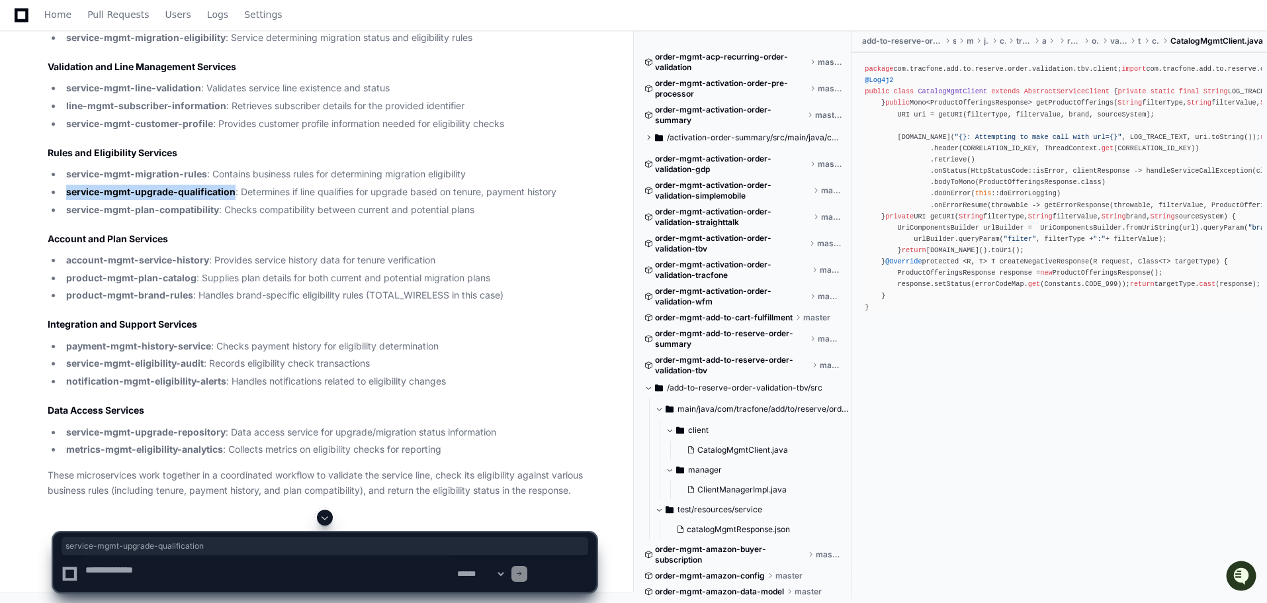
click at [289, 200] on li "service-mgmt-upgrade-qualification : Determines if line qualifies for upgrade b…" at bounding box center [329, 192] width 534 height 15
drag, startPoint x: 78, startPoint y: 283, endPoint x: 272, endPoint y: 283, distance: 193.8
click at [272, 218] on li "service-mgmt-plan-compatibility : Checks compatibility between current and pote…" at bounding box center [329, 209] width 534 height 15
drag, startPoint x: 79, startPoint y: 231, endPoint x: 260, endPoint y: 234, distance: 180.6
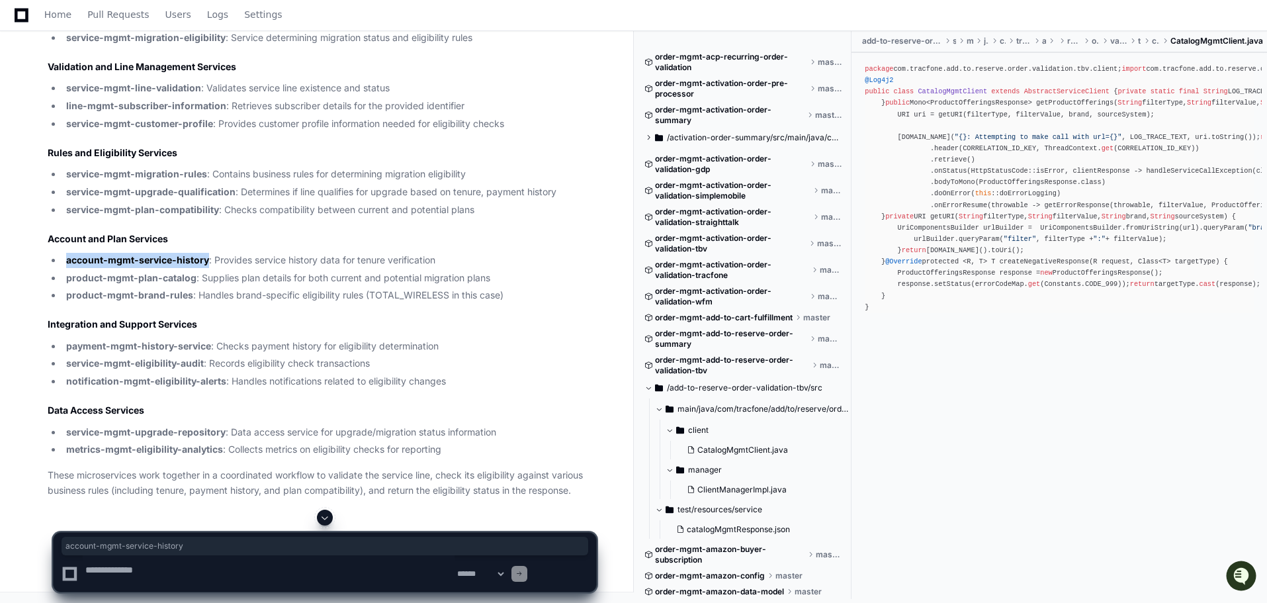
click at [260, 253] on li "account-mgmt-service-history : Provides service history data for tenure verific…" at bounding box center [329, 260] width 534 height 15
drag, startPoint x: 79, startPoint y: 121, endPoint x: 243, endPoint y: 126, distance: 163.4
click at [243, 271] on li "product-mgmt-plan-catalog : Supplies plan details for both current and potentia…" at bounding box center [329, 278] width 534 height 15
